Goal: Obtain resource: Obtain resource

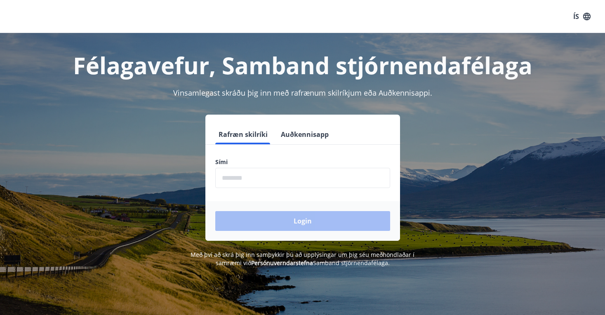
click at [221, 183] on input "phone" at bounding box center [302, 178] width 175 height 20
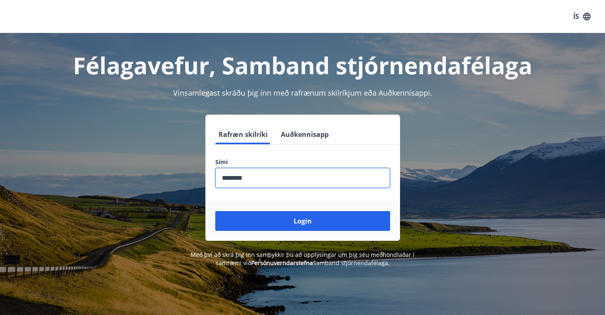
type input "********"
click at [302, 221] on button "Login" at bounding box center [302, 221] width 175 height 20
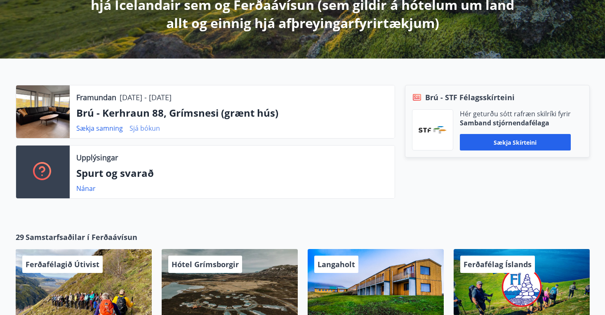
scroll to position [220, 0]
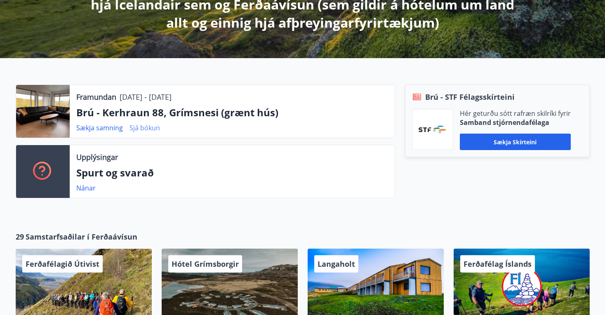
click at [148, 128] on link "Sjá bókun" at bounding box center [144, 127] width 31 height 9
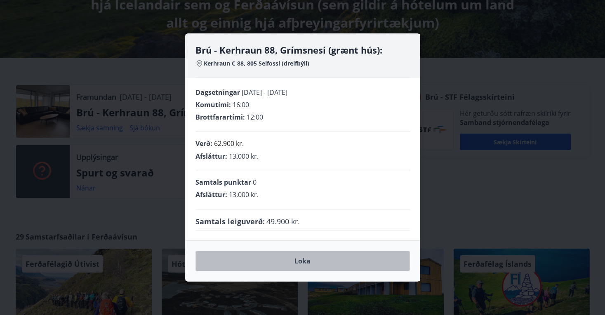
click at [226, 260] on button "Loka" at bounding box center [302, 261] width 214 height 21
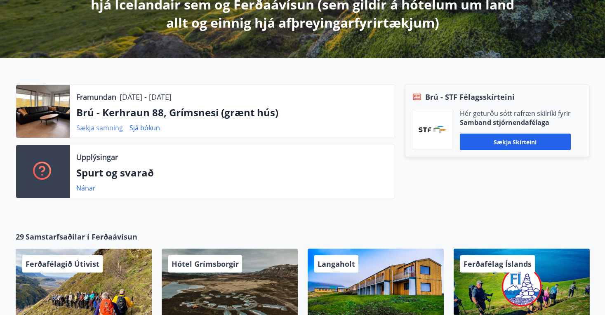
click at [110, 129] on link "Sækja samning" at bounding box center [99, 127] width 47 height 9
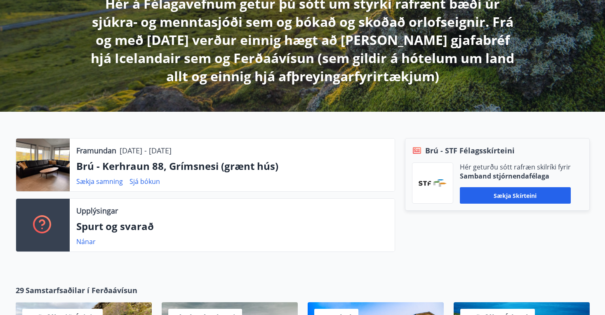
scroll to position [166, 0]
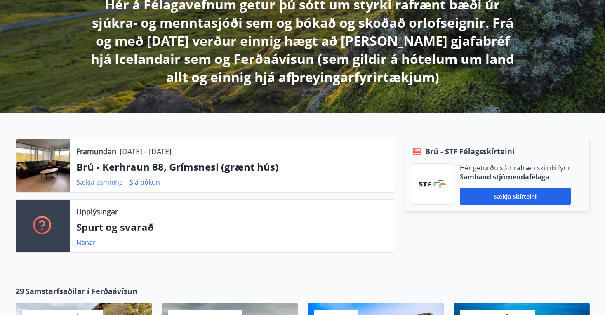
click at [104, 183] on link "Sækja samning" at bounding box center [99, 182] width 47 height 9
click at [87, 180] on link "Sækja samning" at bounding box center [99, 182] width 47 height 9
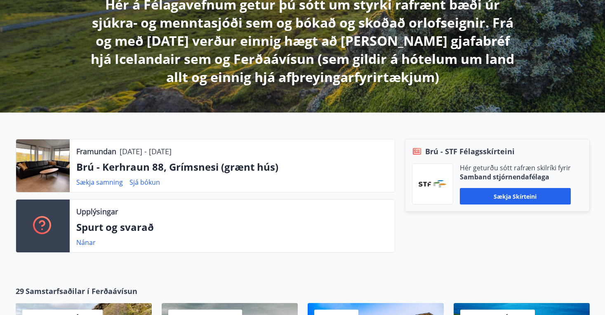
click at [170, 182] on div "Sækja samning Sjá bókun" at bounding box center [232, 182] width 312 height 10
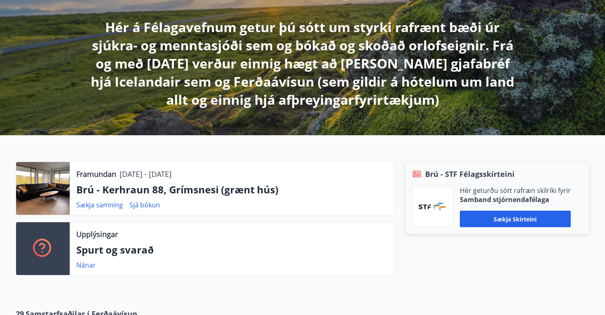
scroll to position [144, 0]
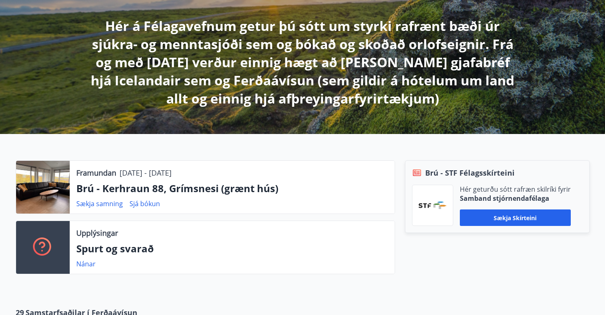
click at [61, 181] on div at bounding box center [43, 187] width 54 height 53
click at [104, 192] on p "Brú - Kerhraun 88, Grímsnesi (grænt hús)" at bounding box center [232, 188] width 312 height 14
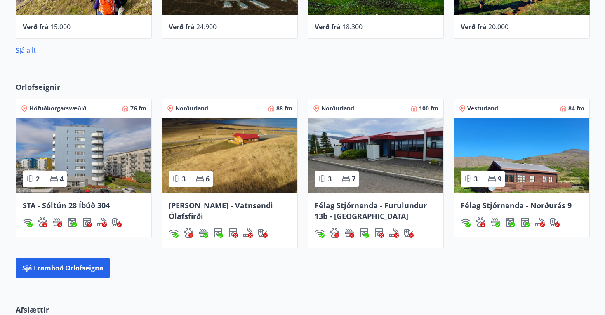
scroll to position [530, 0]
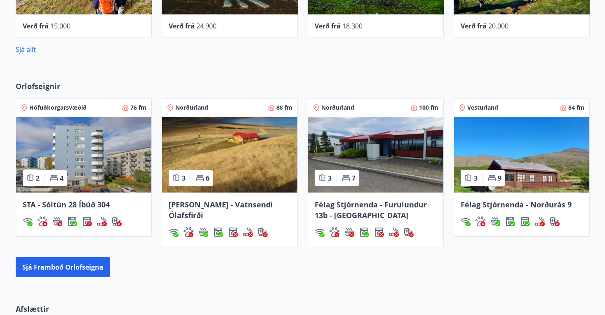
click at [344, 203] on span "Félag Stjórnenda - Furulundur 13b - Akureyri" at bounding box center [371, 210] width 112 height 21
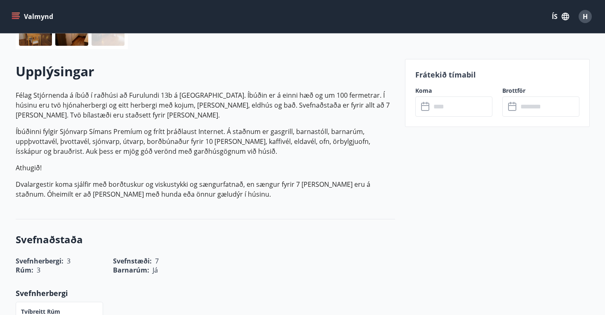
scroll to position [216, 0]
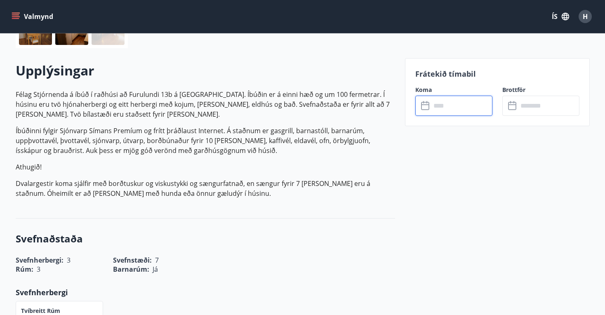
click at [445, 103] on input "text" at bounding box center [461, 106] width 61 height 20
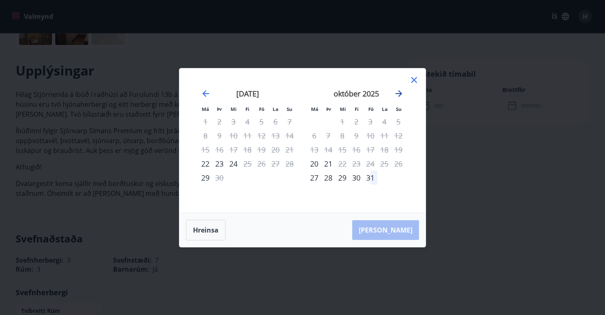
click at [398, 94] on icon "Move forward to switch to the next month." at bounding box center [399, 94] width 10 height 10
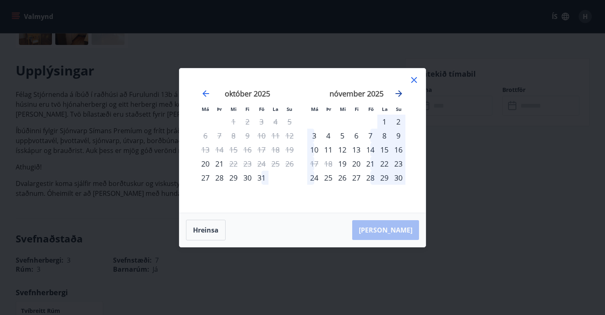
click at [400, 94] on icon "Move forward to switch to the next month." at bounding box center [399, 93] width 7 height 7
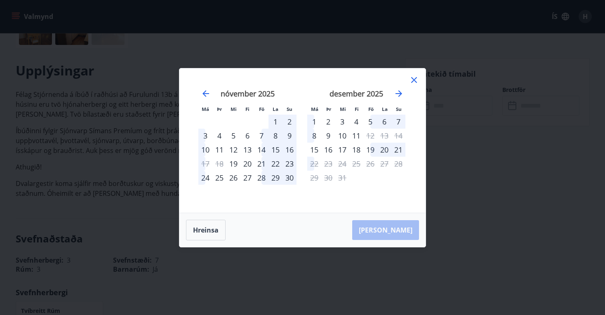
click at [416, 78] on icon at bounding box center [414, 80] width 10 height 10
